Goal: Find specific page/section

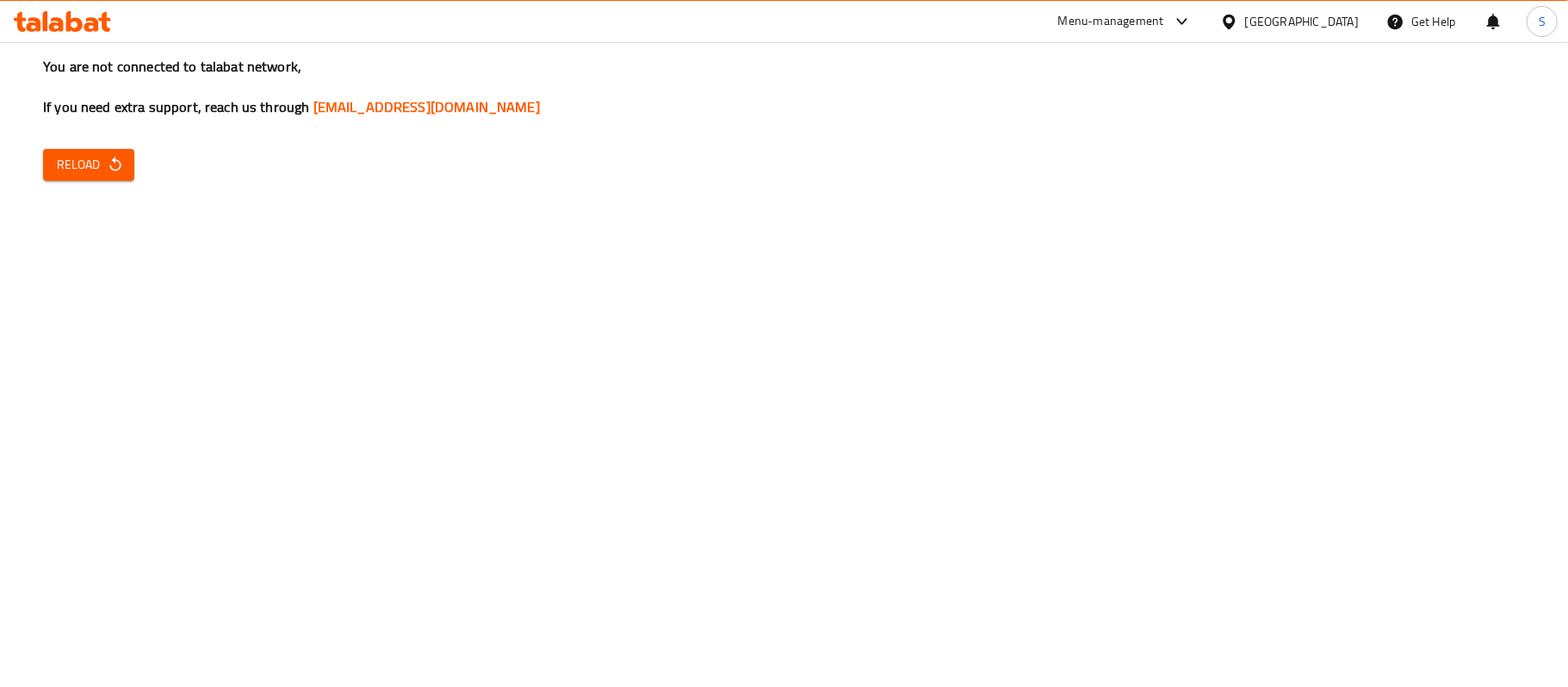
click at [1003, 62] on h3 "You are not connected to talabat network, If you need extra support, reach us t…" at bounding box center [783, 86] width 1482 height 60
click at [1329, 23] on div "[GEOGRAPHIC_DATA]" at bounding box center [1302, 22] width 113 height 19
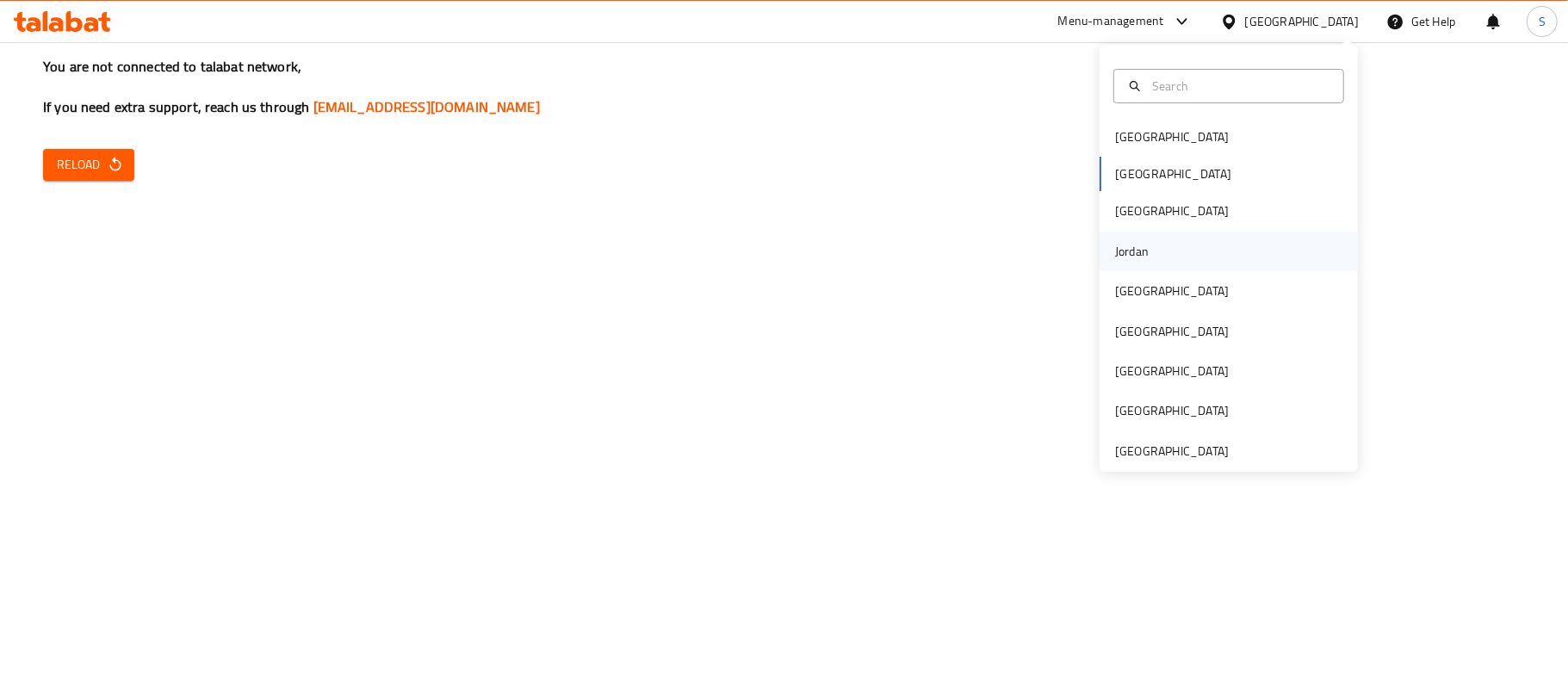
click at [1157, 248] on div "Jordan" at bounding box center [1229, 251] width 258 height 39
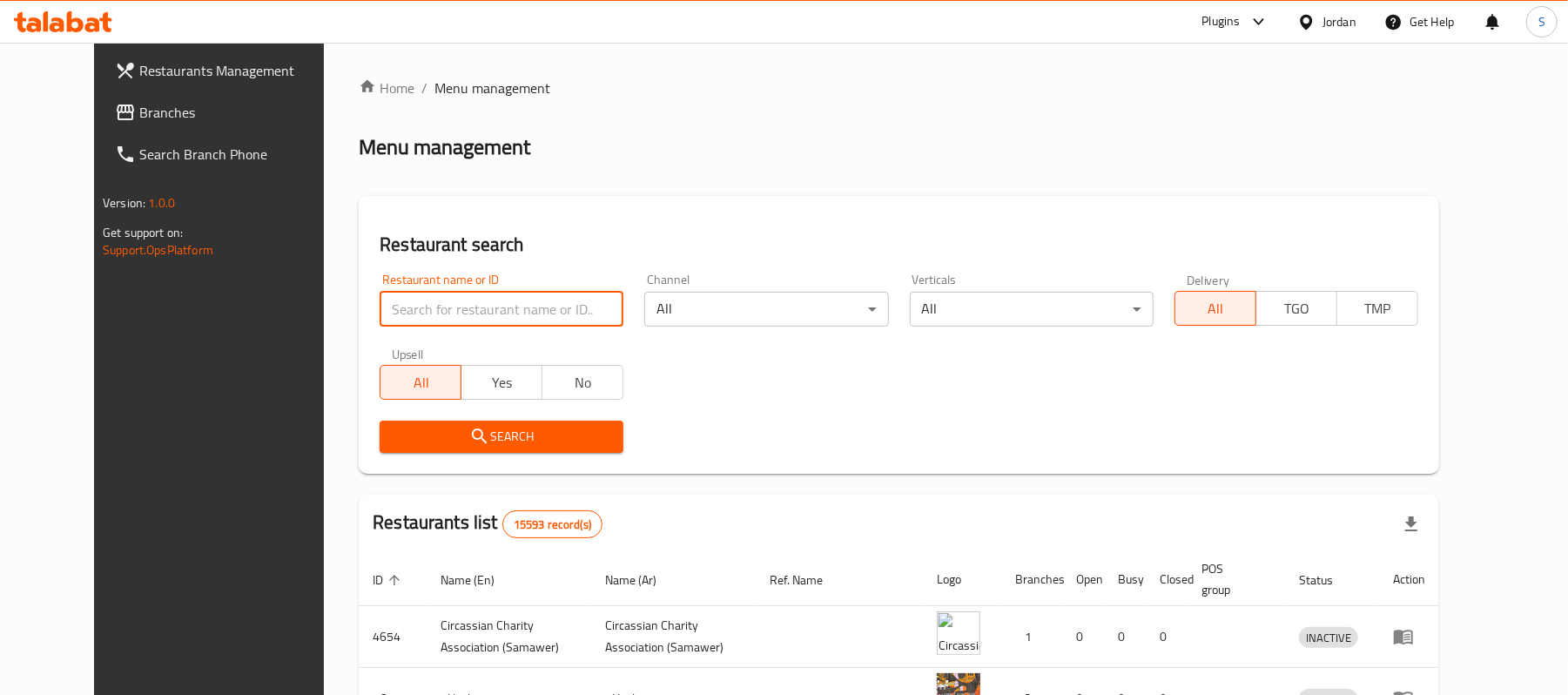
click at [458, 304] on input "search" at bounding box center [501, 309] width 243 height 34
paste input "687220"
type input "687220"
click at [475, 440] on span "Search" at bounding box center [501, 437] width 216 height 22
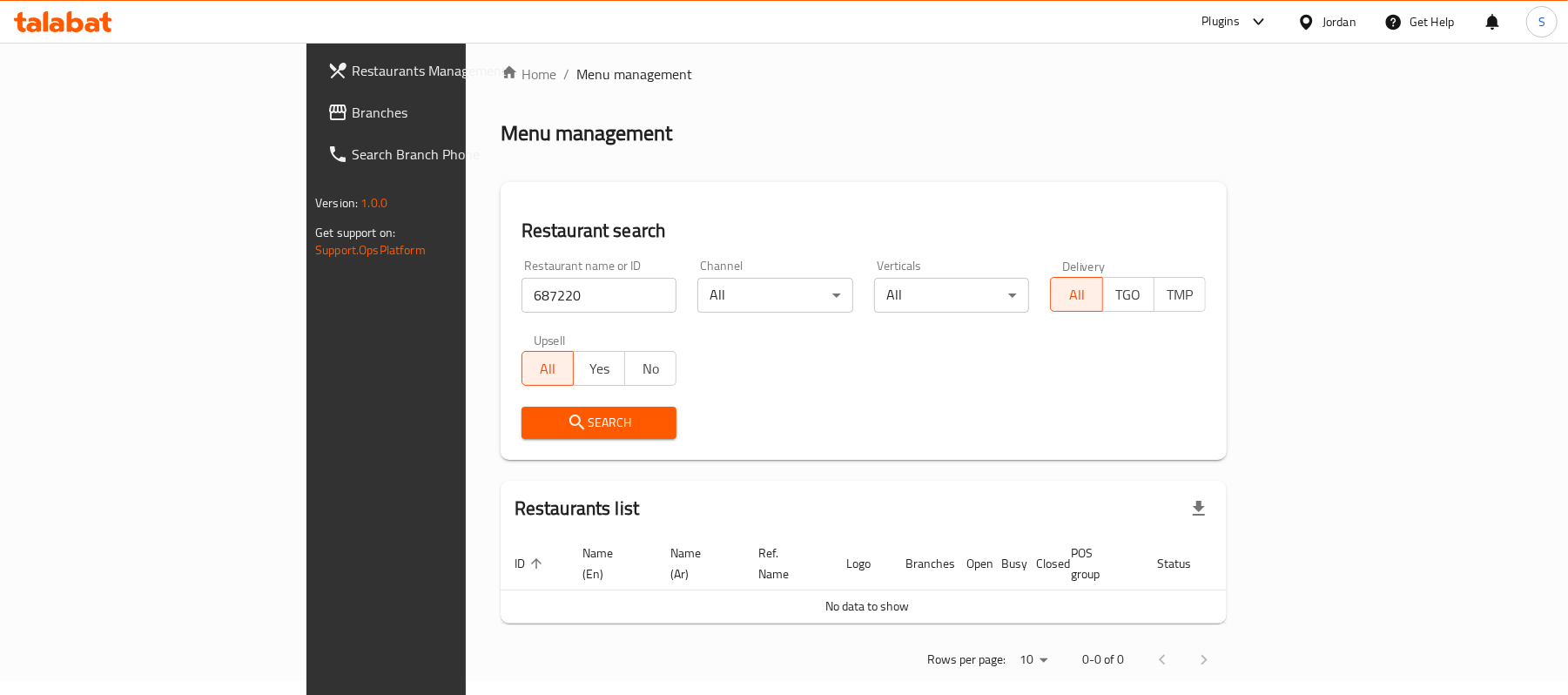
scroll to position [18, 0]
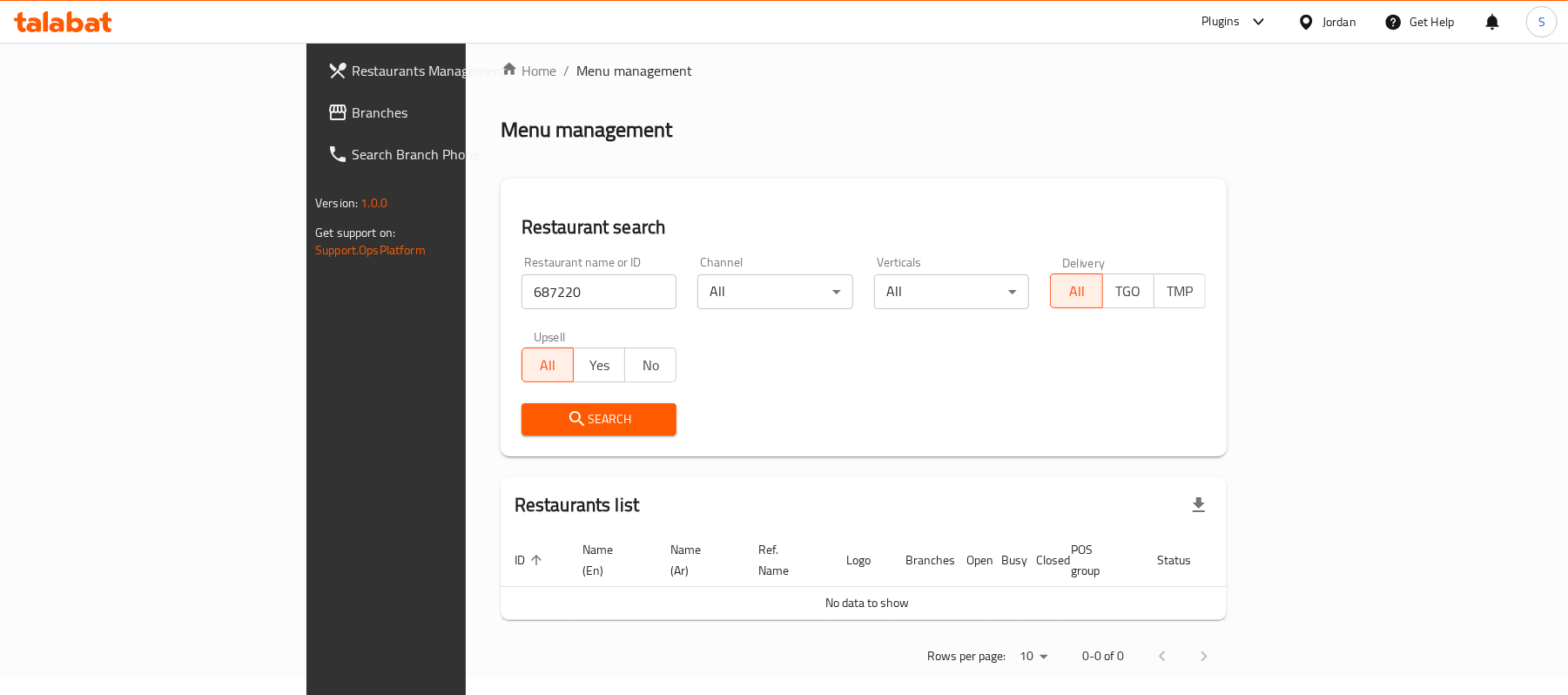
click at [352, 116] on span "Branches" at bounding box center [453, 113] width 203 height 21
